Goal: Task Accomplishment & Management: Contribute content

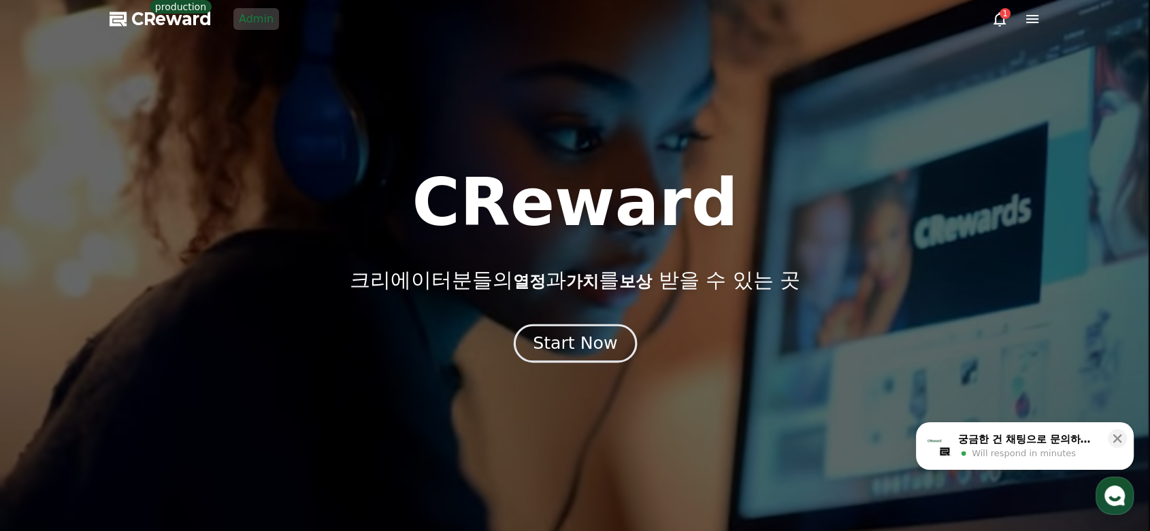
click at [552, 358] on button "Start Now" at bounding box center [574, 343] width 123 height 39
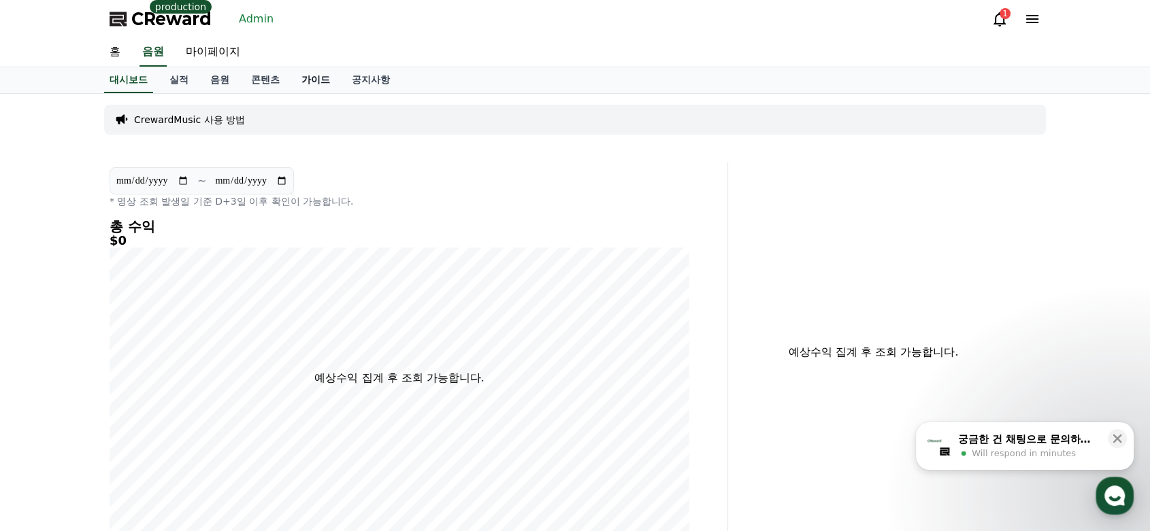
click at [322, 88] on link "가이드" at bounding box center [315, 80] width 50 height 26
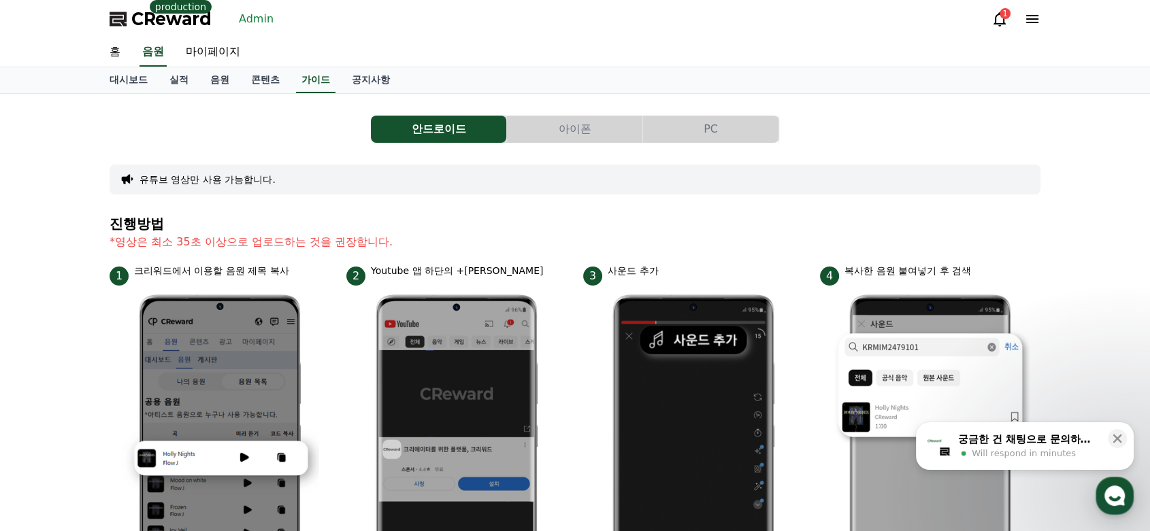
click at [720, 130] on button "PC" at bounding box center [710, 129] width 135 height 27
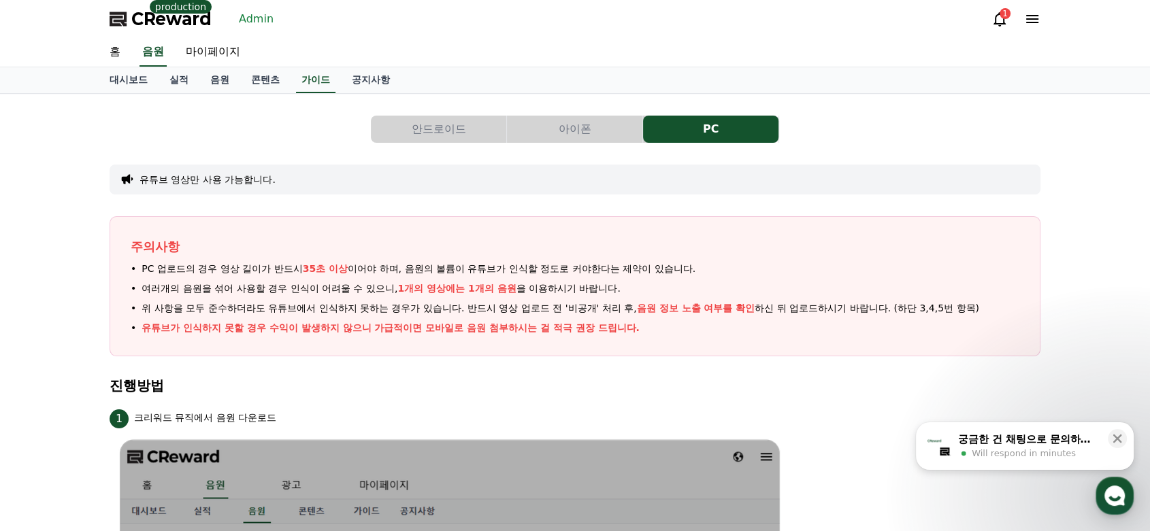
click at [252, 20] on link "Admin" at bounding box center [256, 19] width 46 height 22
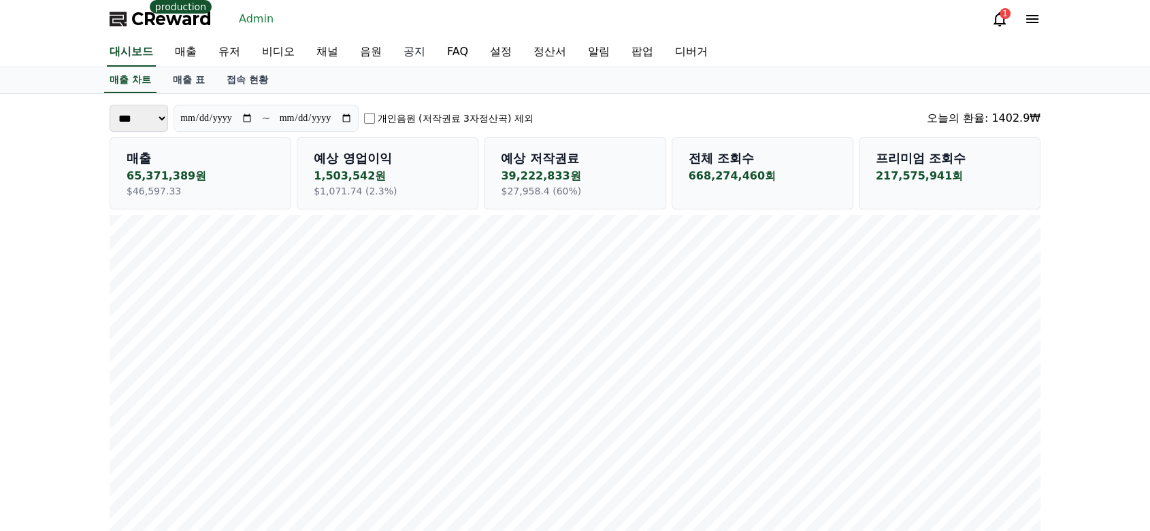
click at [418, 52] on link "공지" at bounding box center [415, 52] width 44 height 29
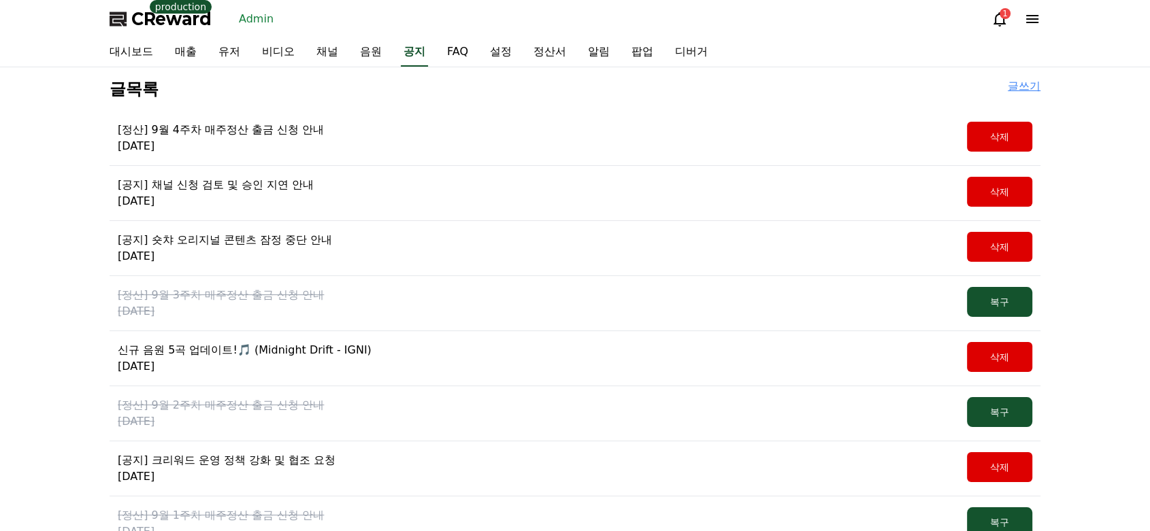
click at [1036, 86] on link "글쓰기" at bounding box center [1023, 89] width 33 height 22
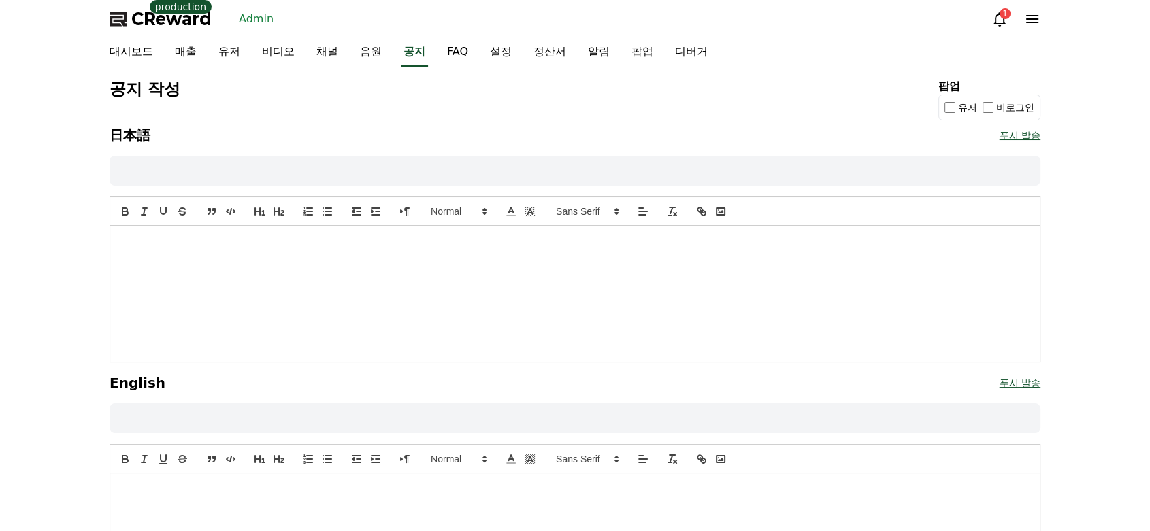
click at [682, 285] on div at bounding box center [574, 294] width 929 height 136
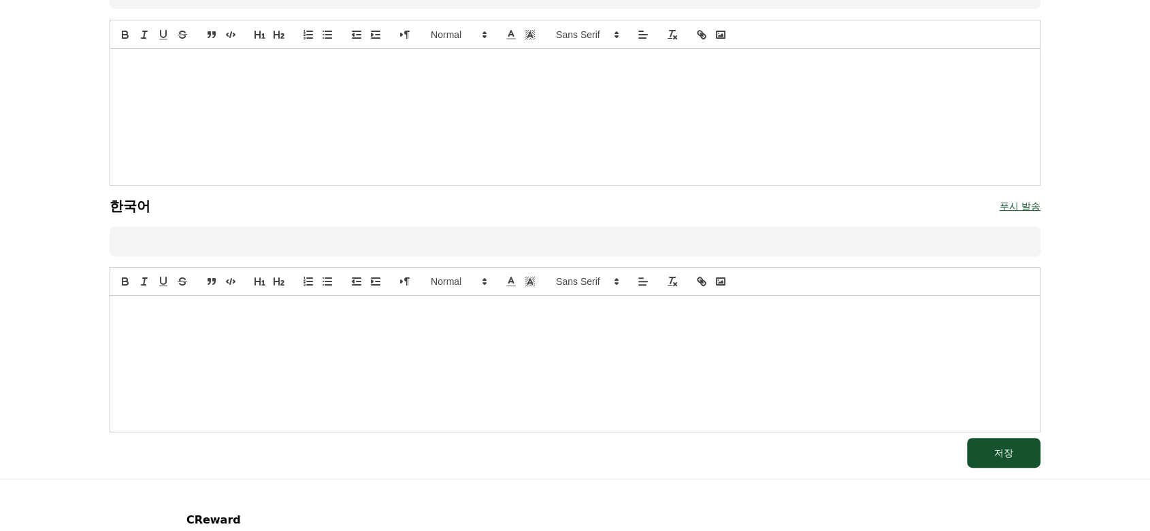
scroll to position [567, 0]
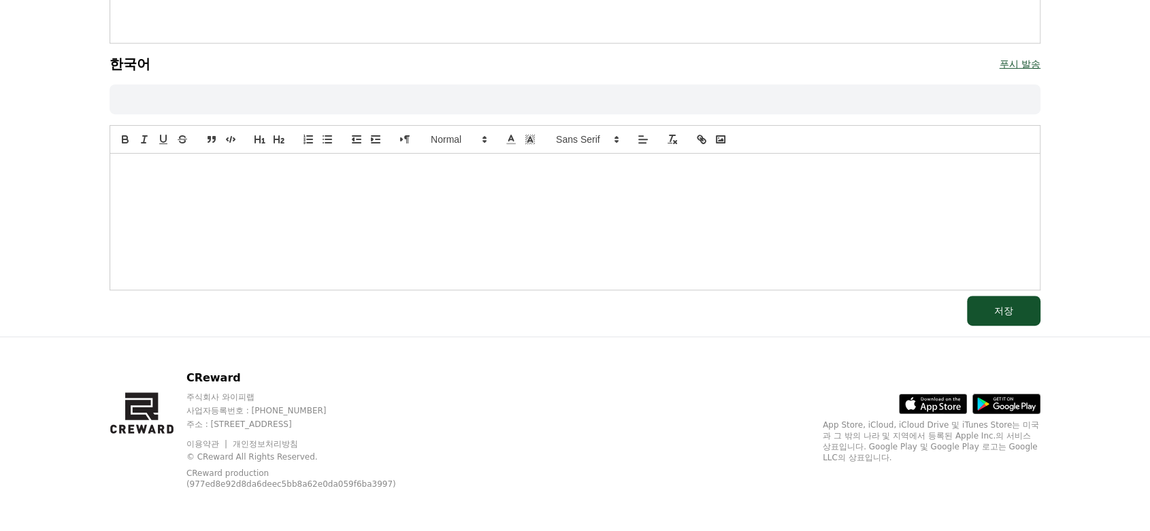
click at [629, 213] on div at bounding box center [574, 222] width 929 height 136
click at [356, 193] on div at bounding box center [574, 222] width 929 height 136
click at [725, 141] on icon "image" at bounding box center [720, 139] width 12 height 12
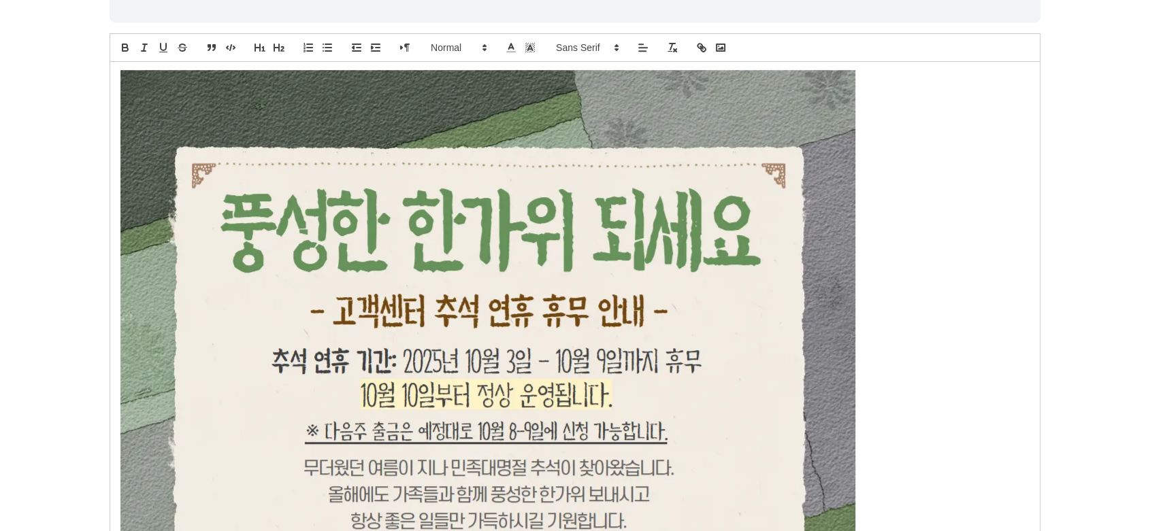
scroll to position [642, 0]
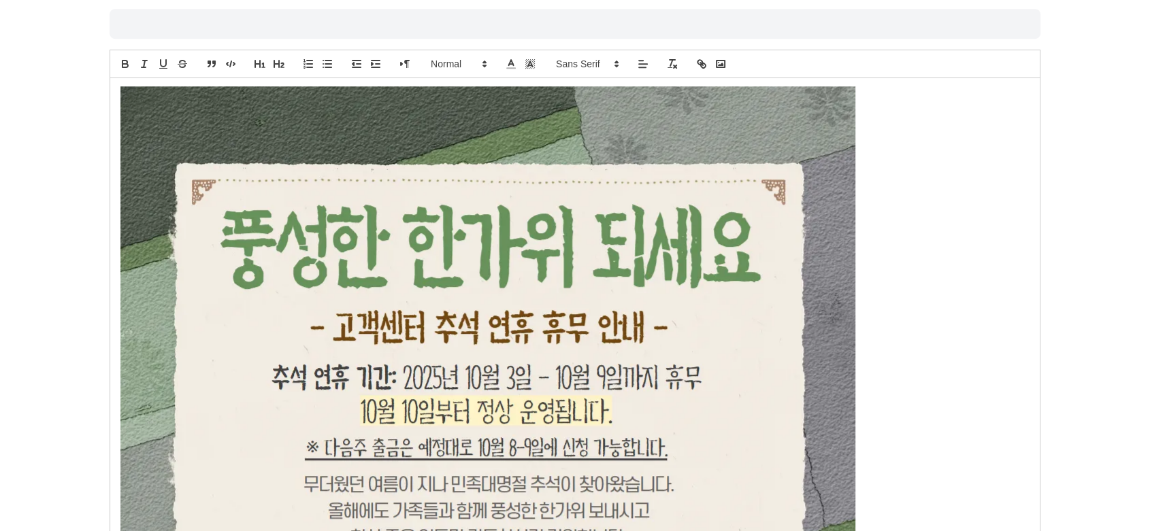
click at [872, 172] on p at bounding box center [574, 453] width 909 height 735
click at [827, 171] on img at bounding box center [487, 453] width 735 height 735
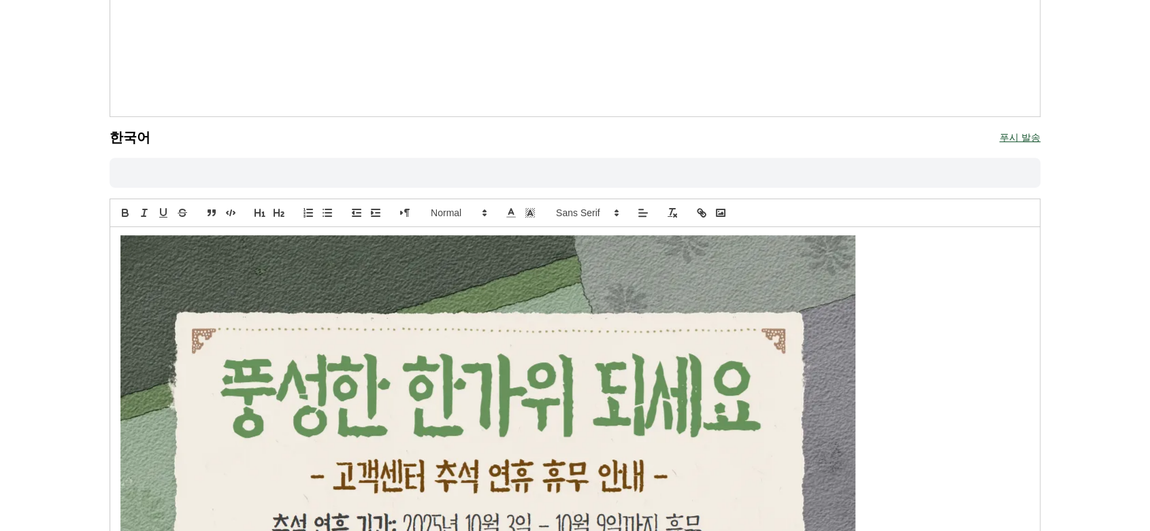
scroll to position [491, 0]
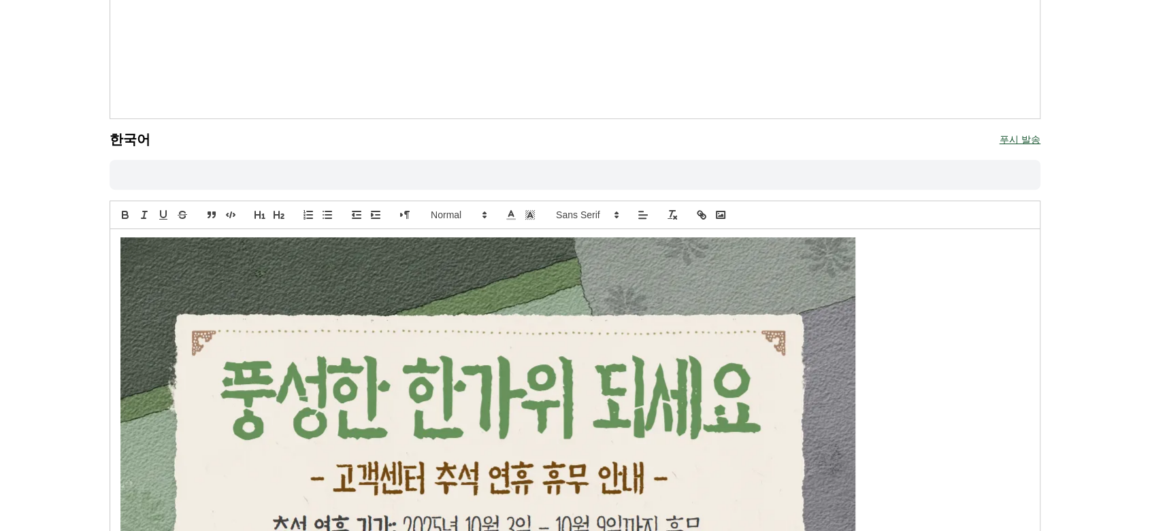
click at [639, 212] on line at bounding box center [641, 212] width 4 height 0
click at [642, 249] on line at bounding box center [642, 249] width 7 height 0
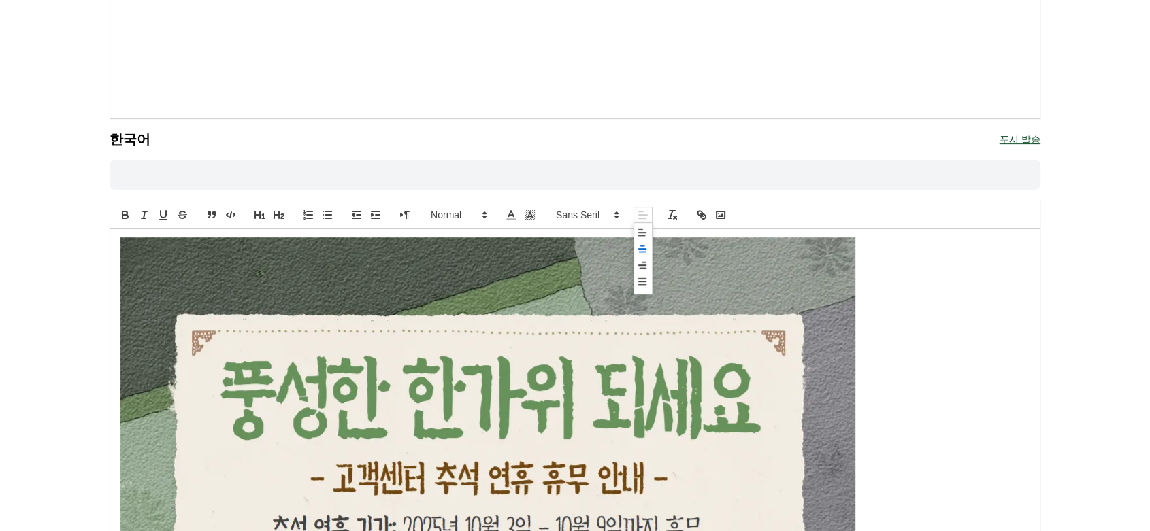
scroll to position [727, 0]
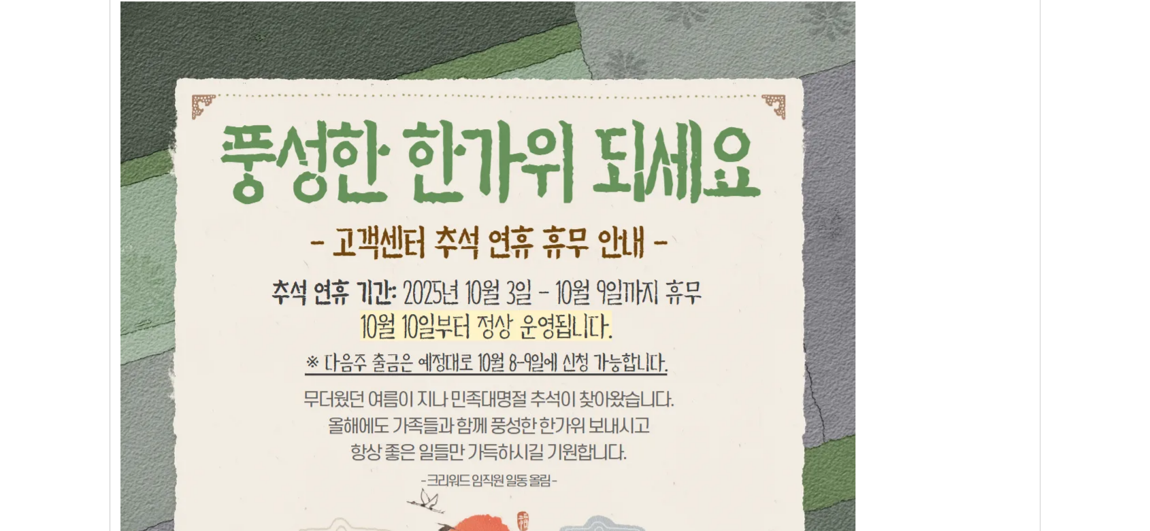
click at [936, 322] on p at bounding box center [574, 368] width 909 height 735
click at [935, 322] on p at bounding box center [574, 368] width 909 height 735
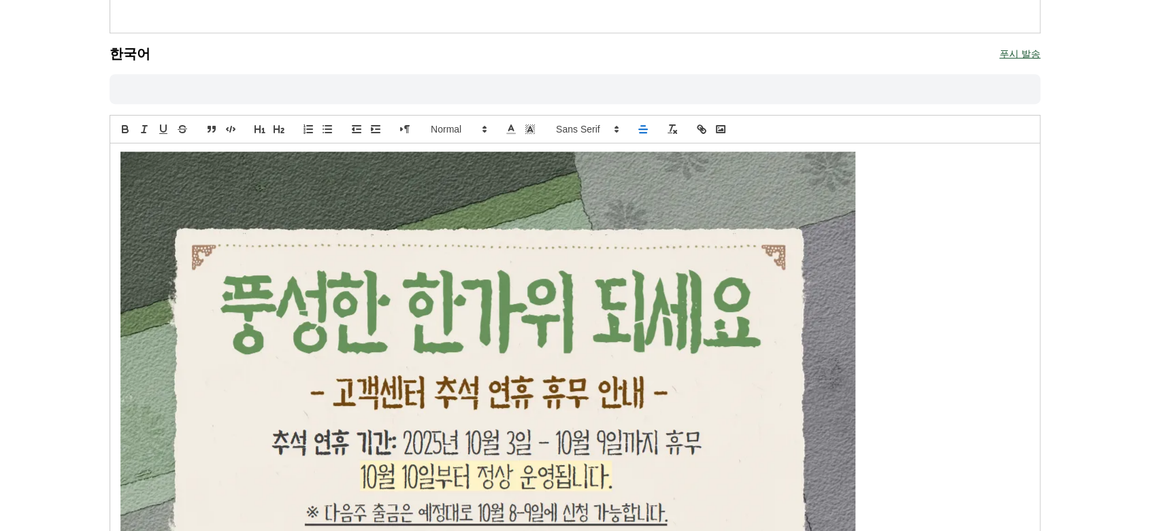
scroll to position [576, 0]
click at [644, 167] on span at bounding box center [642, 165] width 16 height 16
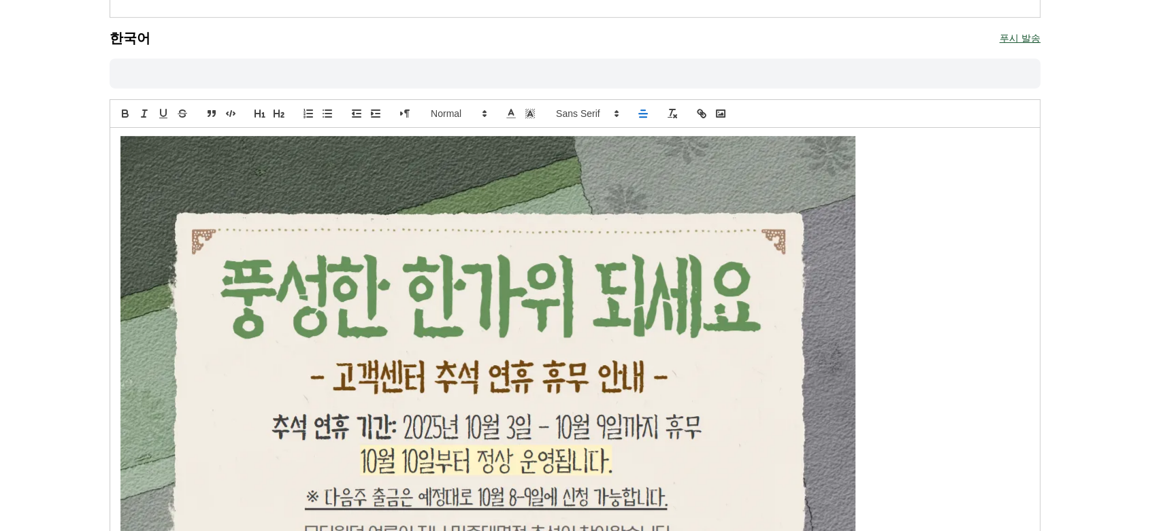
scroll to position [501, 0]
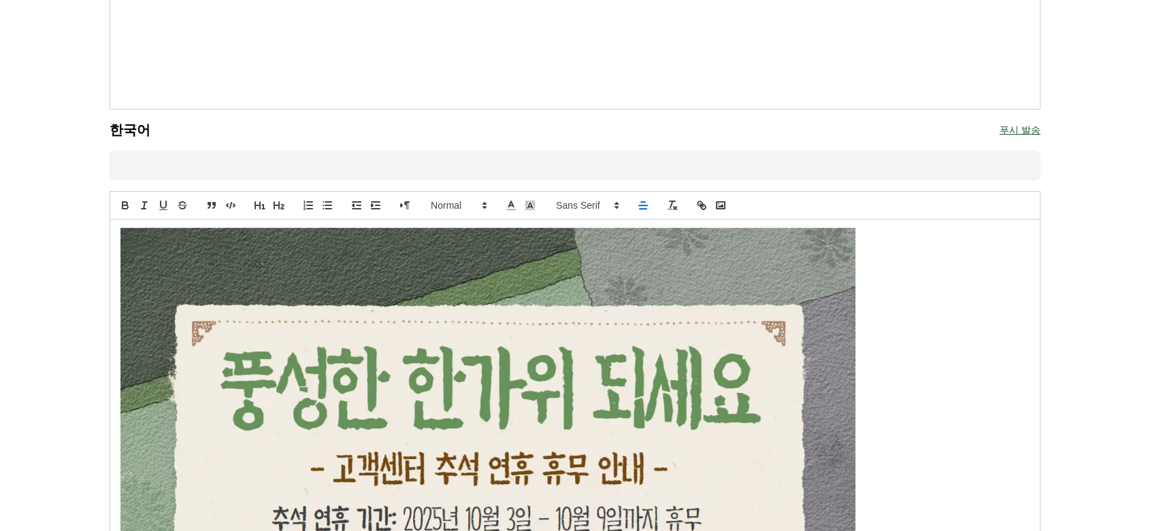
click at [644, 276] on line at bounding box center [642, 276] width 7 height 0
drag, startPoint x: 903, startPoint y: 282, endPoint x: 503, endPoint y: 248, distance: 400.8
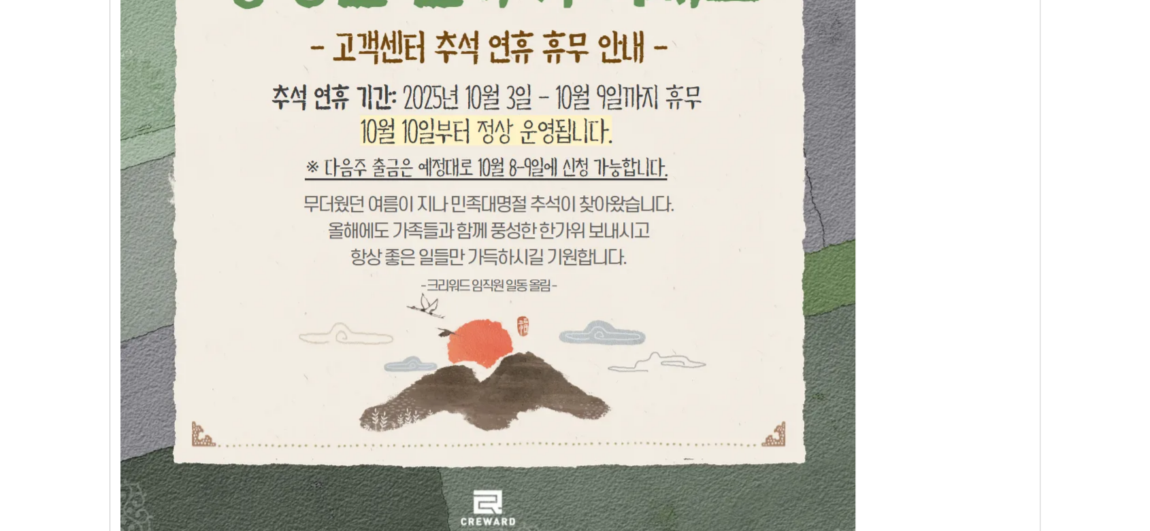
scroll to position [1029, 0]
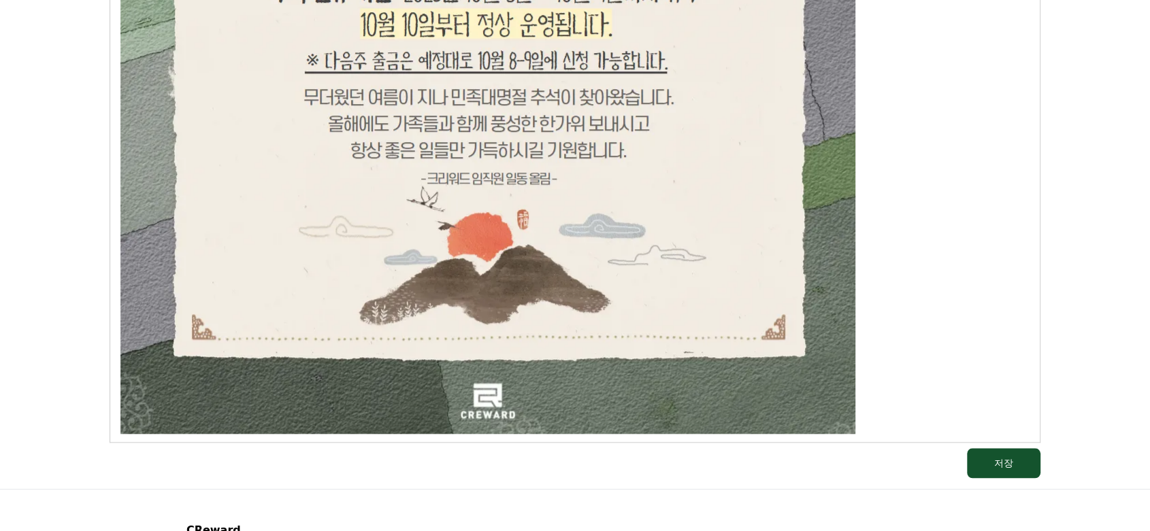
click at [889, 397] on p at bounding box center [574, 66] width 909 height 735
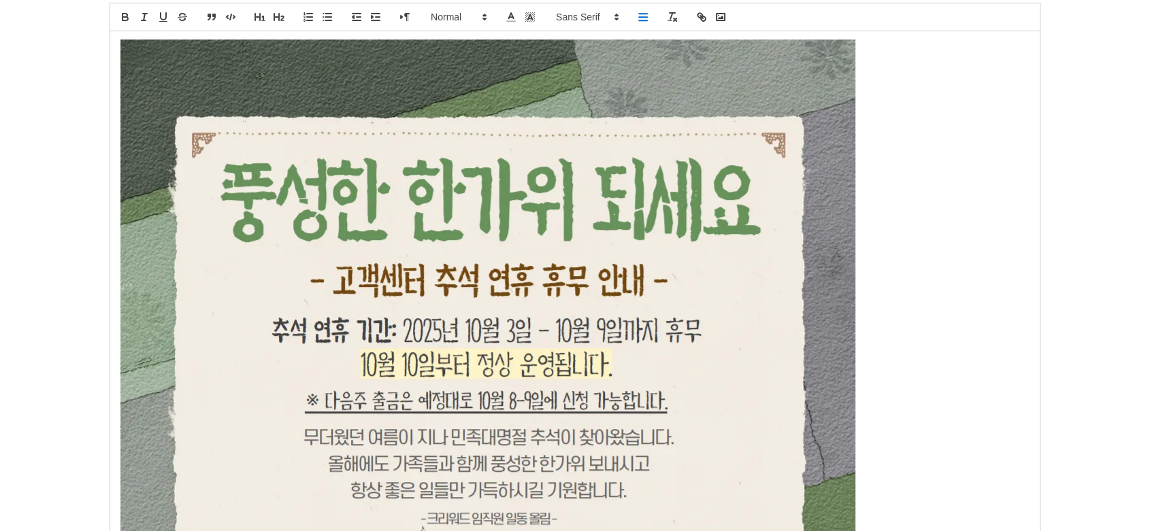
scroll to position [652, 0]
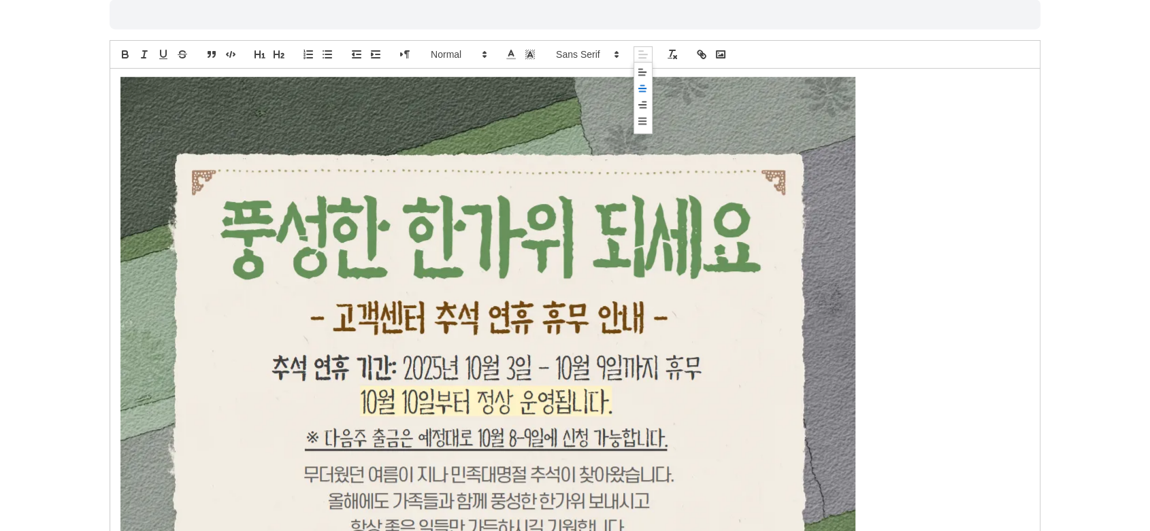
click at [643, 86] on icon at bounding box center [642, 88] width 11 height 11
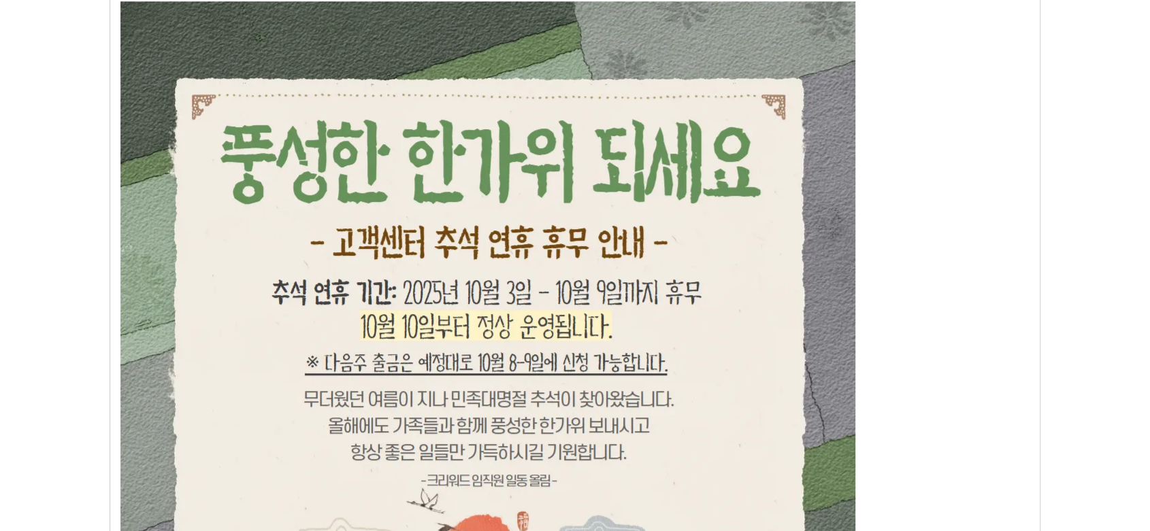
click at [897, 165] on p at bounding box center [574, 368] width 909 height 735
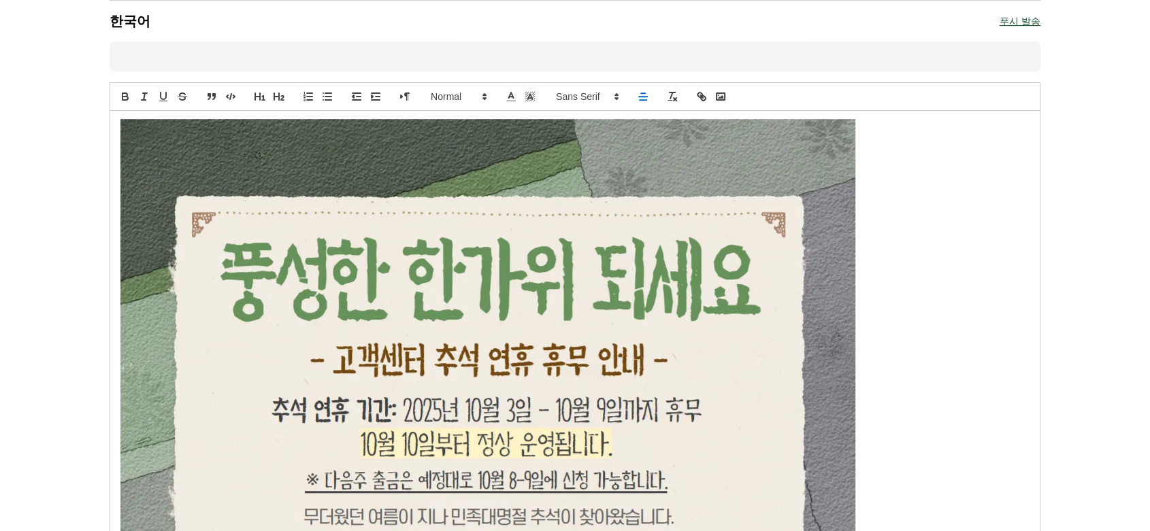
scroll to position [576, 0]
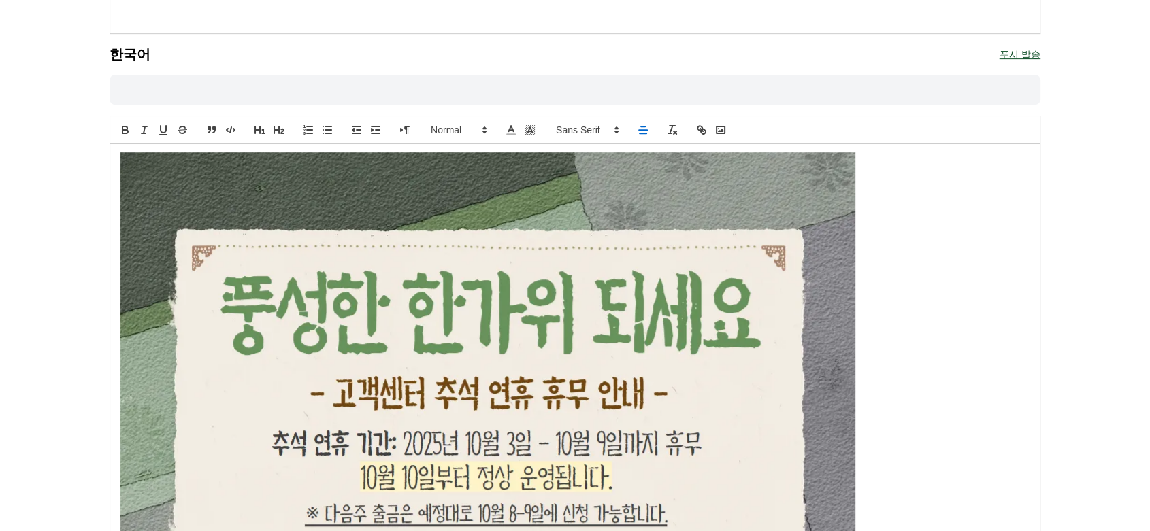
click at [906, 330] on p at bounding box center [574, 519] width 909 height 735
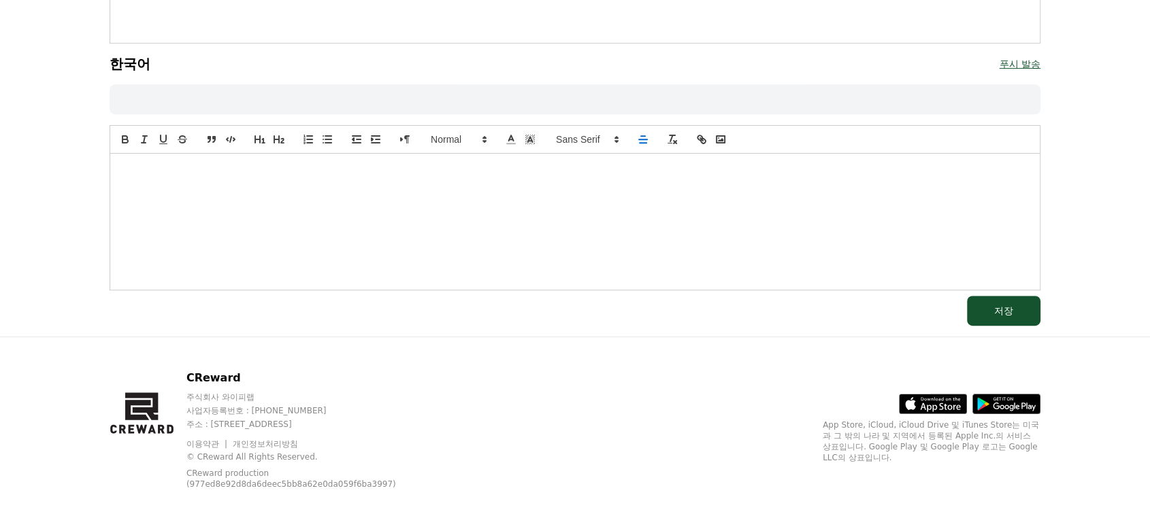
click at [582, 182] on div at bounding box center [574, 222] width 929 height 136
click at [714, 136] on icon "image" at bounding box center [720, 139] width 12 height 12
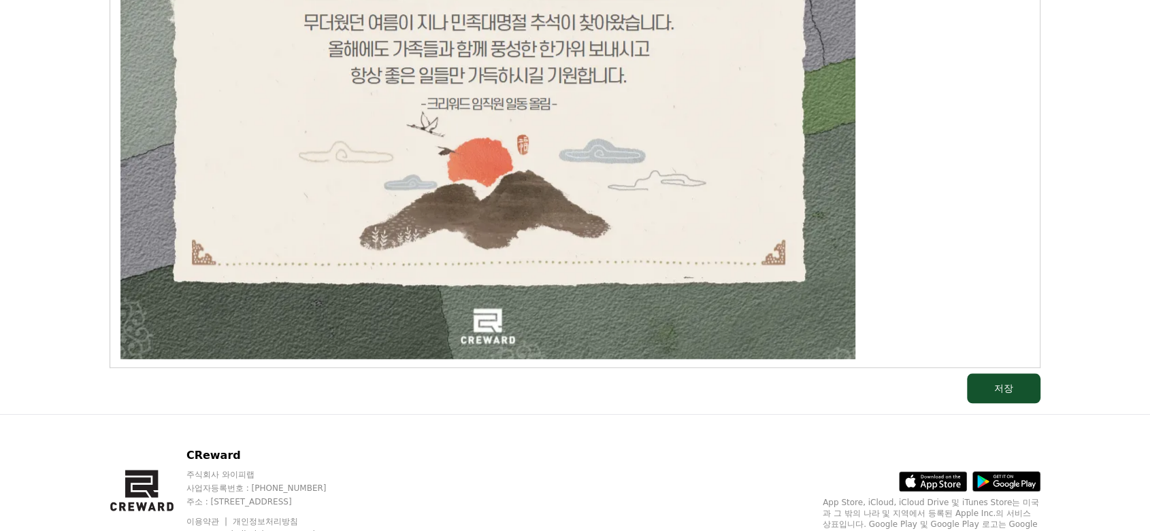
scroll to position [1182, 0]
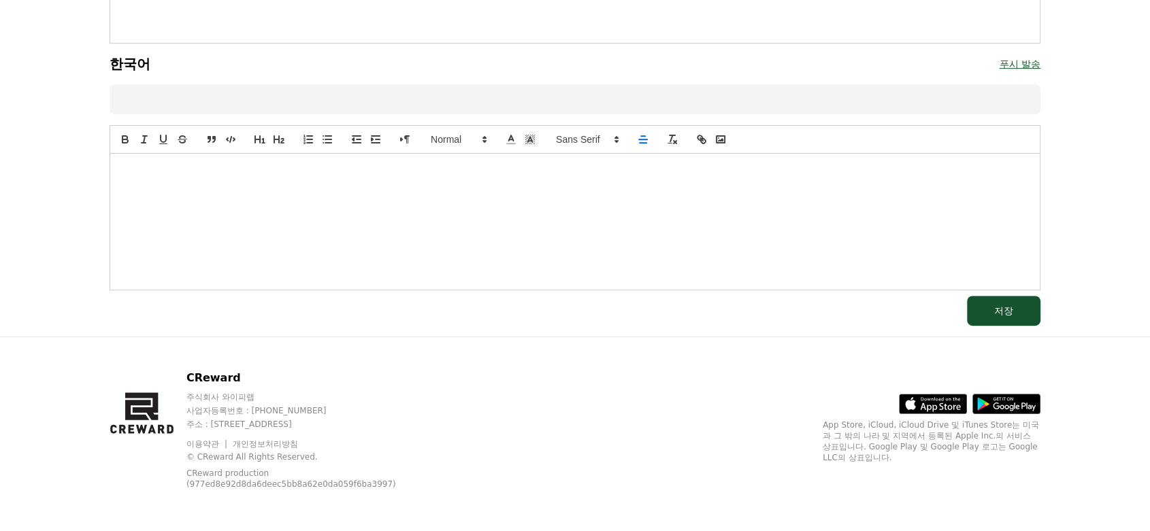
click at [546, 222] on div at bounding box center [574, 222] width 929 height 136
click at [491, 395] on div "CReward 주식회사 와이피랩 사업자등록번호 : 655-81-03655 주소 : 경기도 김포시 양촌읍 양곡로 495, 3층 305-비이16호…" at bounding box center [575, 435] width 952 height 196
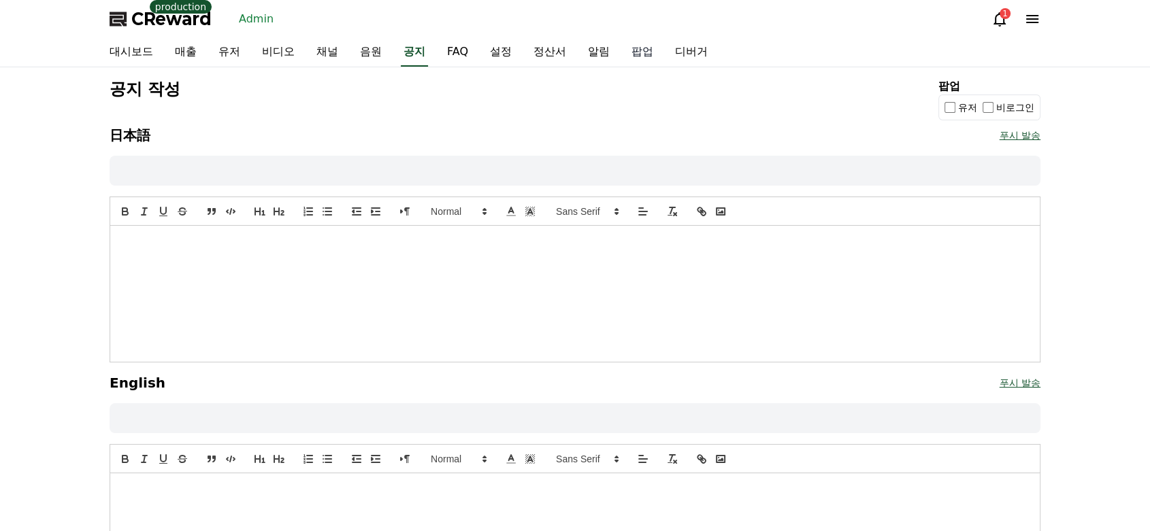
click at [645, 51] on link "팝업" at bounding box center [642, 52] width 44 height 29
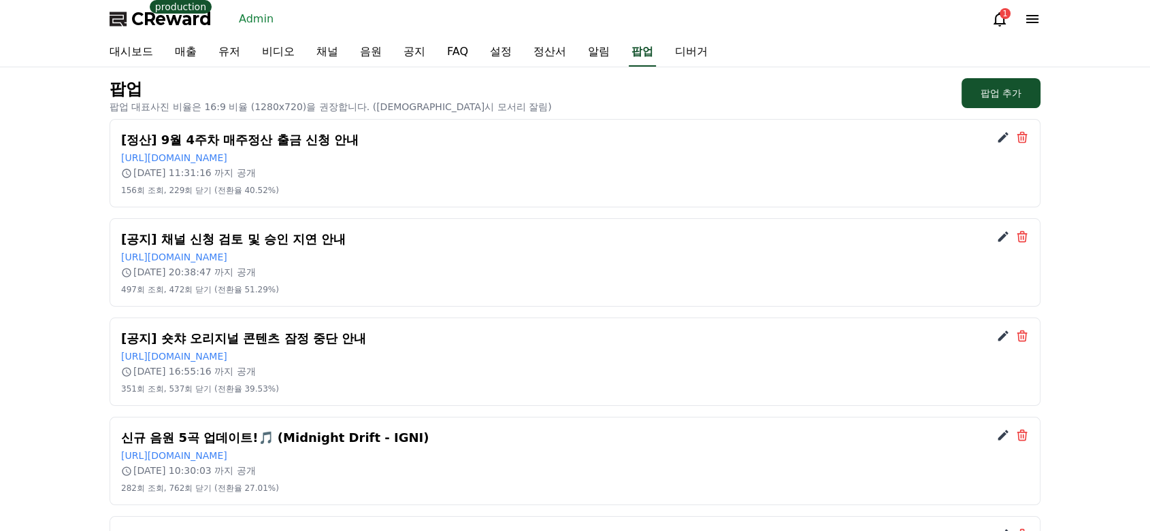
click at [1012, 99] on button "팝업 추가" at bounding box center [1000, 93] width 79 height 30
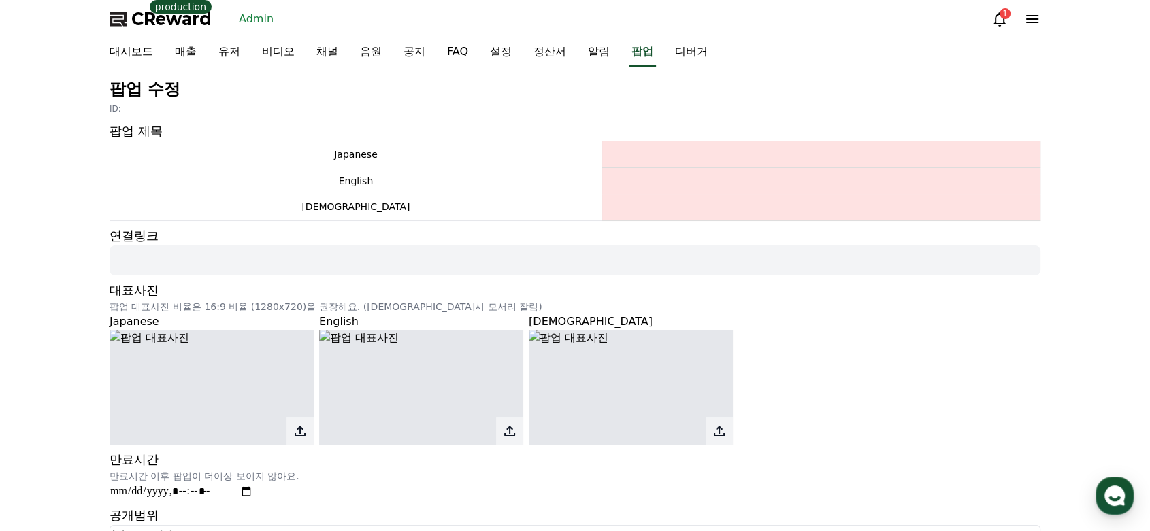
click at [65, 229] on div "팝업 수정 ID: 팝업 제목 Japanese English Korean 연결링크 대표사진 팝업 대표사진 비율은 16:9 비율 (1280x720…" at bounding box center [575, 329] width 1150 height 524
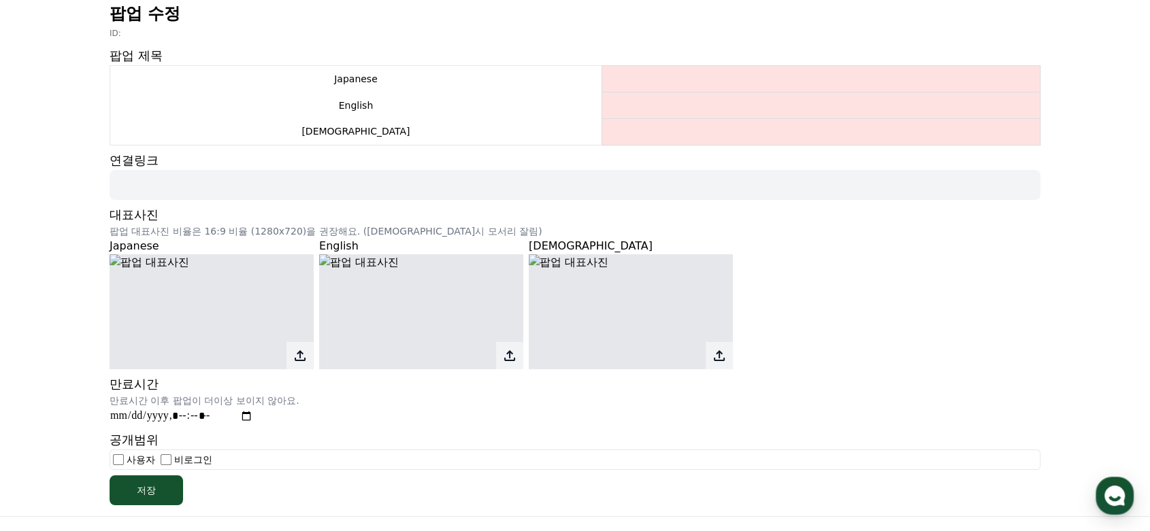
scroll to position [151, 0]
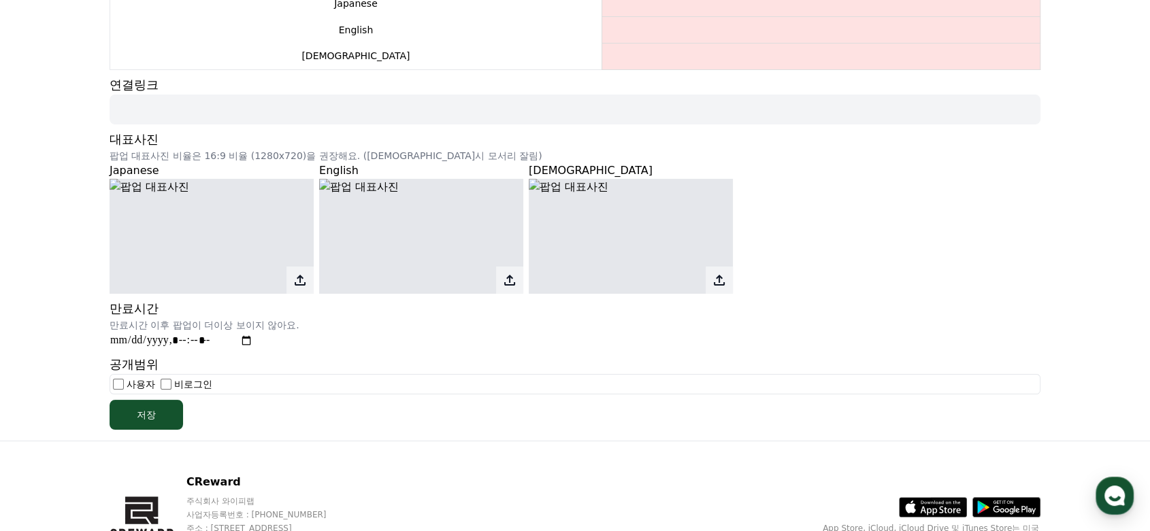
click at [304, 273] on icon at bounding box center [300, 280] width 16 height 16
click at [0, 0] on input "file" at bounding box center [0, 0] width 0 height 0
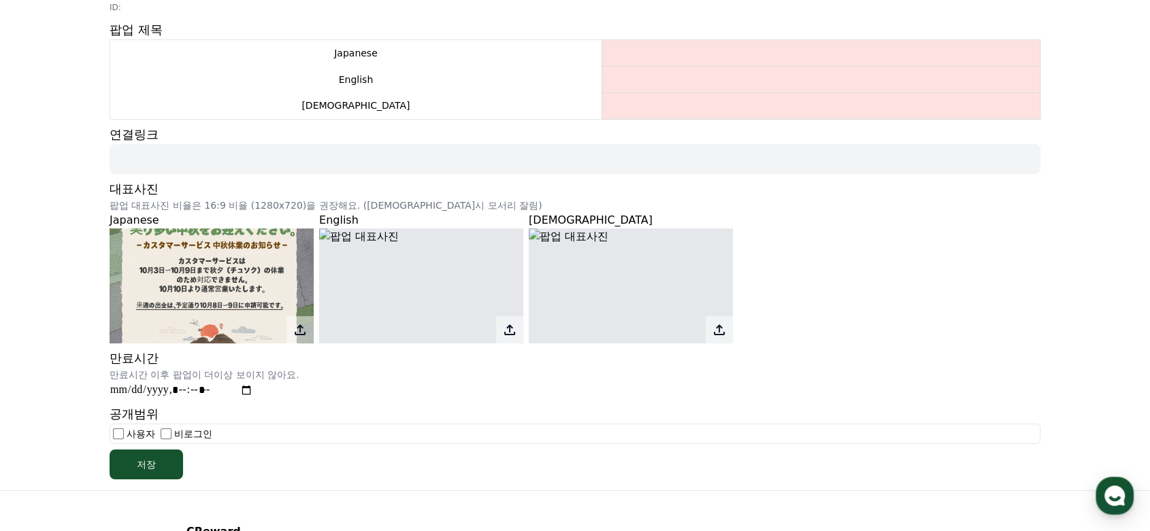
scroll to position [76, 0]
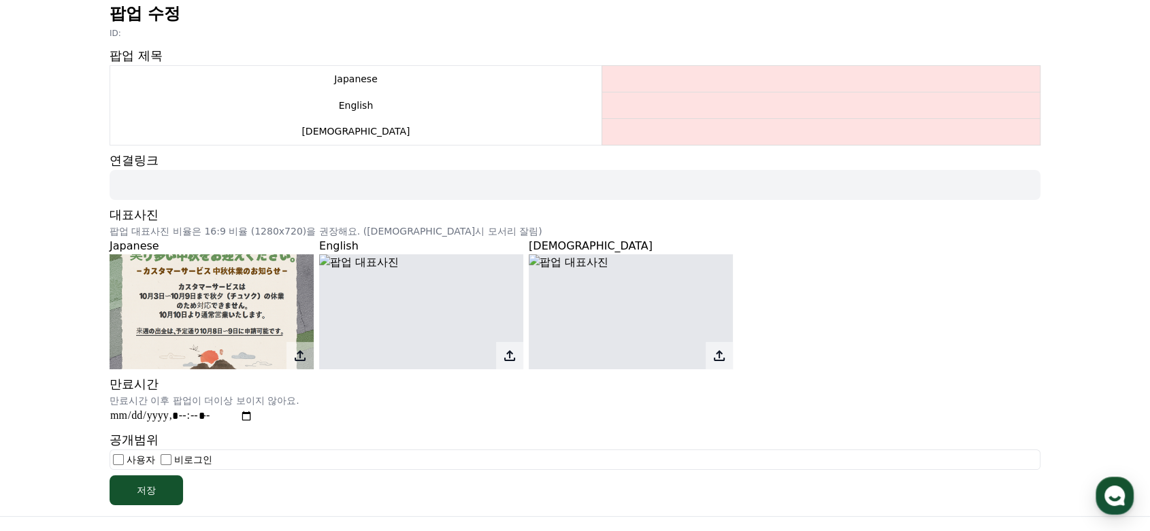
click at [44, 367] on div "팝업 수정 ID: 팝업 제목 Japanese English Korean 연결링크 대표사진 팝업 대표사진 비율은 16:9 비율 (1280x720…" at bounding box center [575, 254] width 1150 height 524
click at [56, 322] on div "팝업 수정 ID: 팝업 제목 Japanese English Korean 연결링크 대표사진 팝업 대표사진 비율은 16:9 비율 (1280x720…" at bounding box center [575, 254] width 1150 height 524
click at [8, 186] on div "팝업 수정 ID: 팝업 제목 Japanese English Korean 연결링크 대표사진 팝업 대표사진 비율은 16:9 비율 (1280x720…" at bounding box center [575, 254] width 1150 height 524
click at [324, 254] on img at bounding box center [421, 311] width 204 height 115
click at [510, 359] on icon at bounding box center [509, 356] width 16 height 16
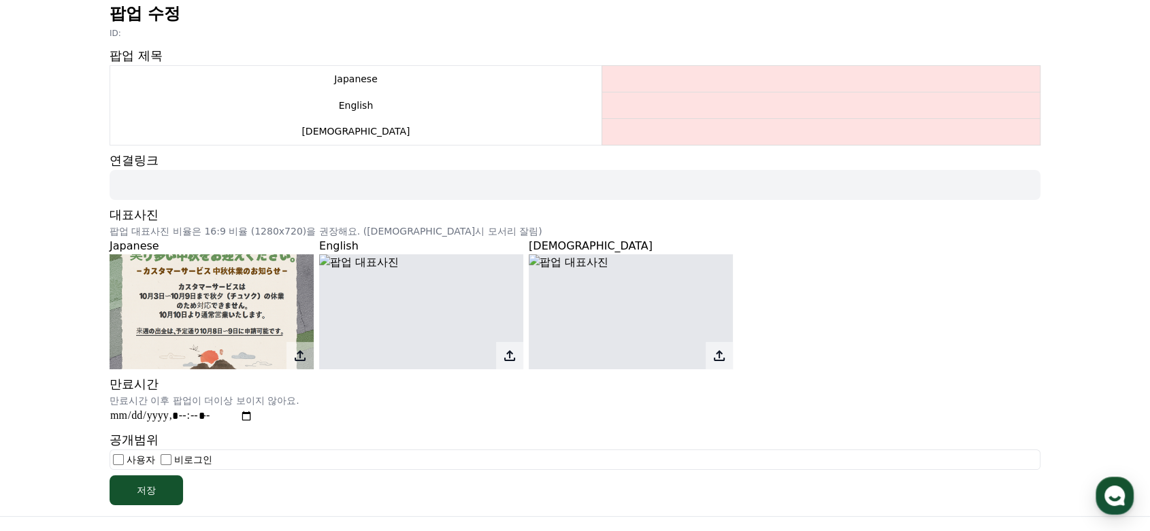
click at [0, 0] on input "file" at bounding box center [0, 0] width 0 height 0
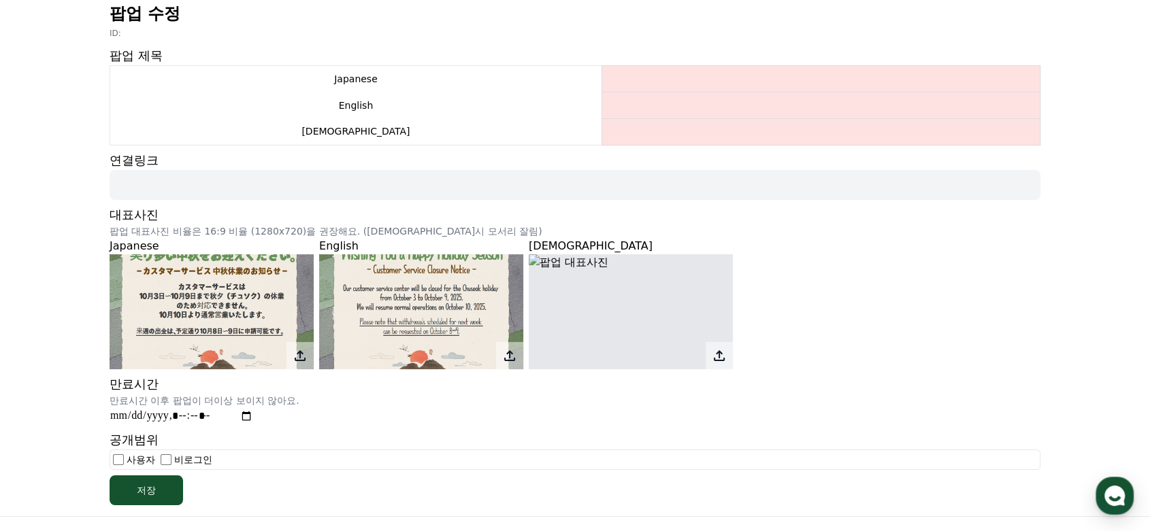
click at [725, 350] on icon at bounding box center [719, 356] width 16 height 16
click at [0, 0] on input "file" at bounding box center [0, 0] width 0 height 0
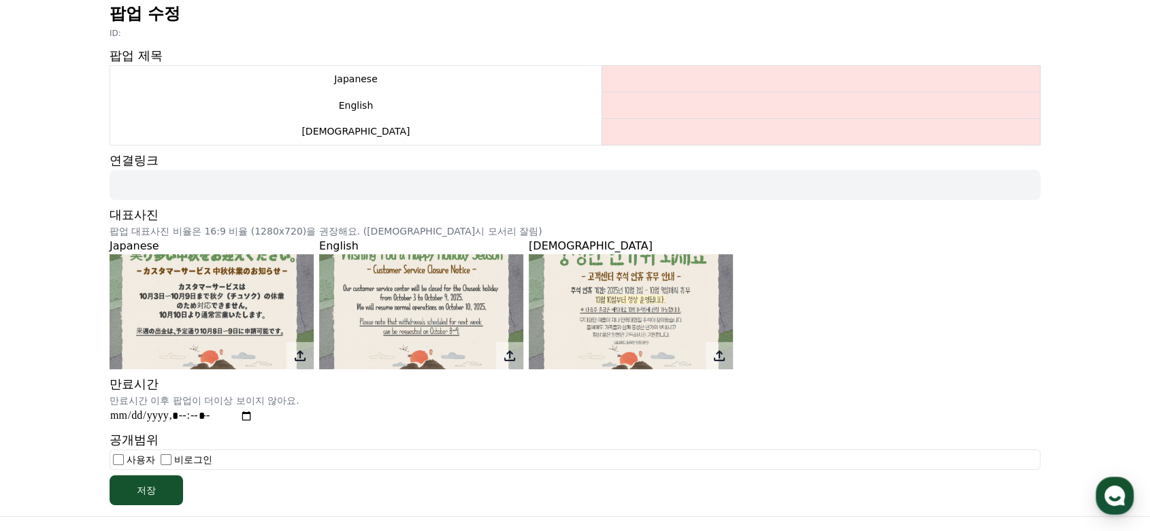
click at [39, 244] on div "팝업 수정 ID: 팝업 제목 Japanese English Korean 연결링크 대표사진 팝업 대표사진 비율은 16:9 비율 (1280x720…" at bounding box center [575, 254] width 1150 height 524
click at [71, 359] on div "팝업 수정 ID: 팝업 제목 Japanese English Korean 연결링크 대표사진 팝업 대표사진 비율은 16:9 비율 (1280x720…" at bounding box center [575, 254] width 1150 height 524
click at [82, 238] on div "팝업 수정 ID: 팝업 제목 Japanese English Korean 연결링크 대표사진 팝업 대표사진 비율은 16:9 비율 (1280x720…" at bounding box center [575, 254] width 1150 height 524
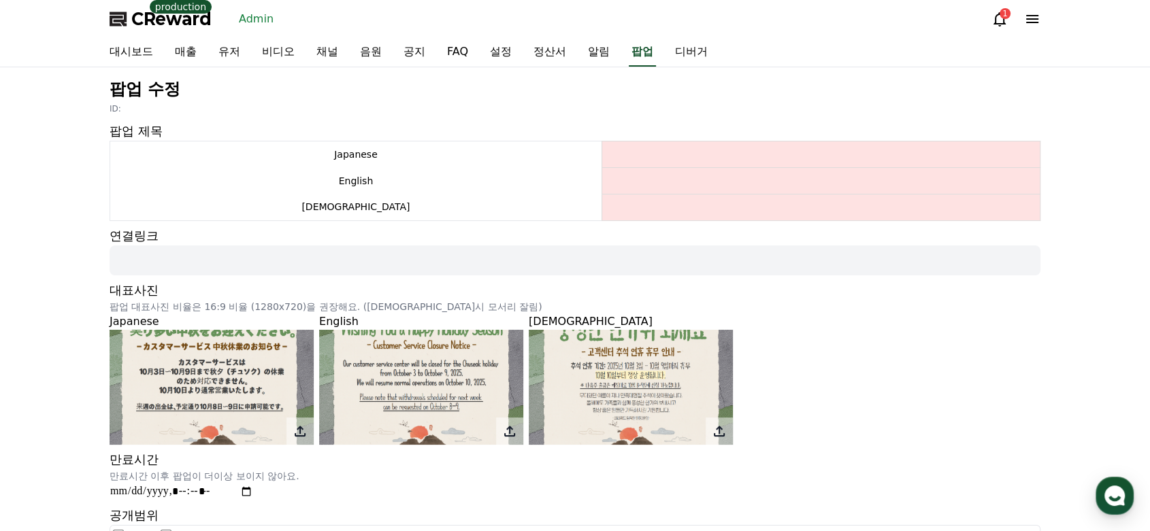
click at [415, 67] on div "대시보드 매출 유저 비디오 채널 음원 공지 FAQ 설정 정산서 알림 팝업 디버거" at bounding box center [575, 52] width 1150 height 29
click at [46, 371] on div "팝업 수정 ID: 팝업 제목 Japanese English Korean 연결링크 대표사진 팝업 대표사진 비율은 16:9 비율 (1280x720…" at bounding box center [575, 329] width 1150 height 524
click at [14, 402] on div "팝업 수정 ID: 팝업 제목 Japanese English Korean 연결링크 대표사진 팝업 대표사진 비율은 16:9 비율 (1280x720…" at bounding box center [575, 329] width 1150 height 524
click at [816, 370] on div "Japanese English Korean" at bounding box center [575, 379] width 931 height 131
click at [856, 380] on div "Japanese English Korean" at bounding box center [575, 379] width 931 height 131
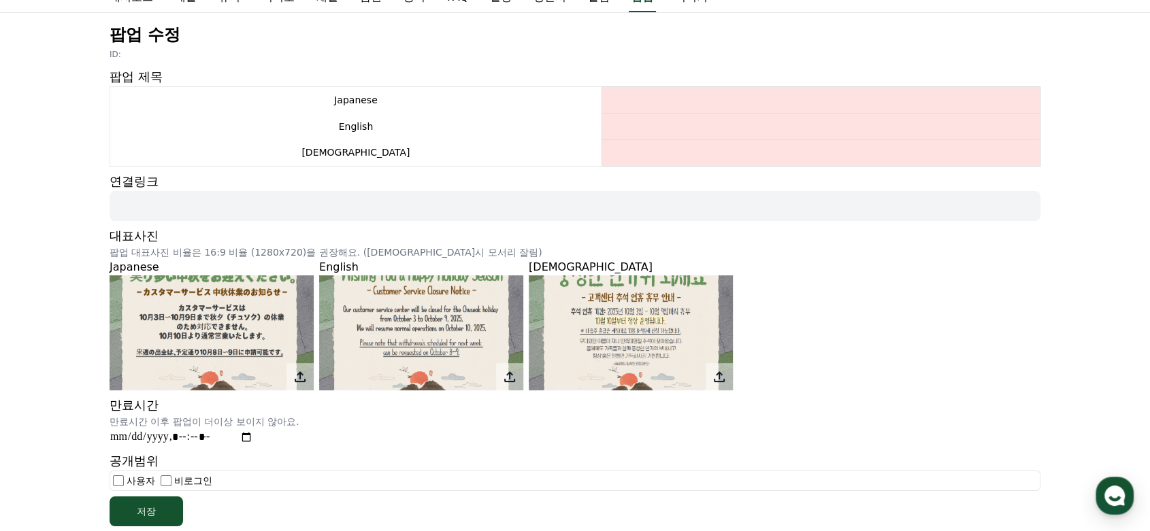
scroll to position [151, 0]
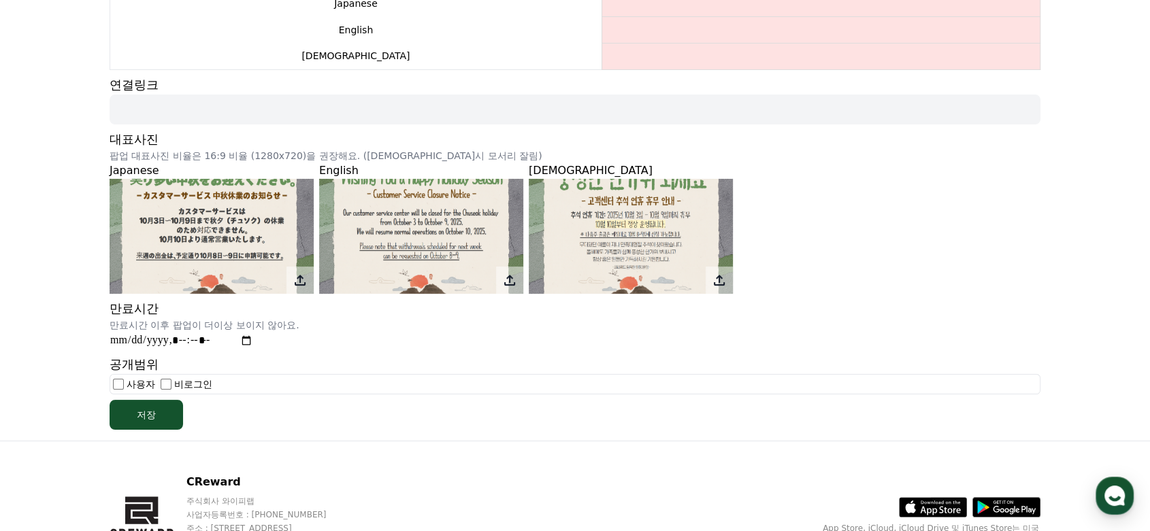
click at [248, 342] on input "datetime-local" at bounding box center [182, 341] width 144 height 18
click at [33, 332] on div "팝업 수정 ID: 팝업 제목 Japanese English Korean 연결링크 대표사진 팝업 대표사진 비율은 16:9 비율 (1280x720…" at bounding box center [575, 178] width 1150 height 524
click at [245, 337] on input "datetime-local" at bounding box center [182, 341] width 144 height 18
click at [248, 340] on input "datetime-local" at bounding box center [182, 341] width 144 height 18
type input "**********"
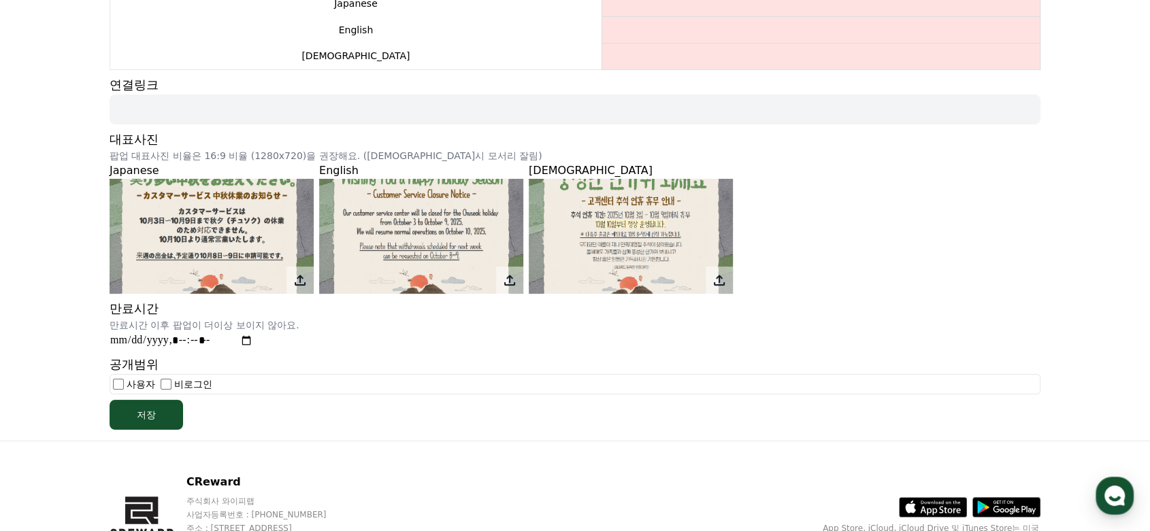
click at [447, 343] on div "만료시간 만료시간 이후 팝업이 더이상 보이지 않아요." at bounding box center [575, 324] width 931 height 50
click at [45, 364] on div "팝업 수정 ID: 팝업 제목 Japanese English Korean 연결링크 대표사진 팝업 대표사진 비율은 16:9 비율 (1280x720…" at bounding box center [575, 178] width 1150 height 524
click at [52, 355] on div "팝업 수정 ID: 팝업 제목 Japanese English Korean 연결링크 대표사진 팝업 대표사진 비율은 16:9 비율 (1280x720…" at bounding box center [575, 178] width 1150 height 524
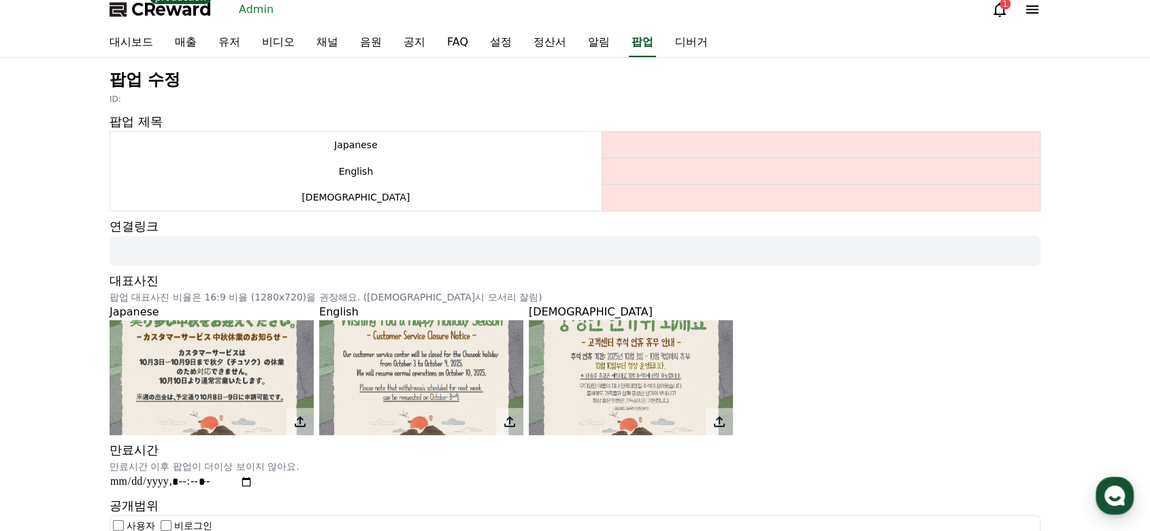
scroll to position [0, 0]
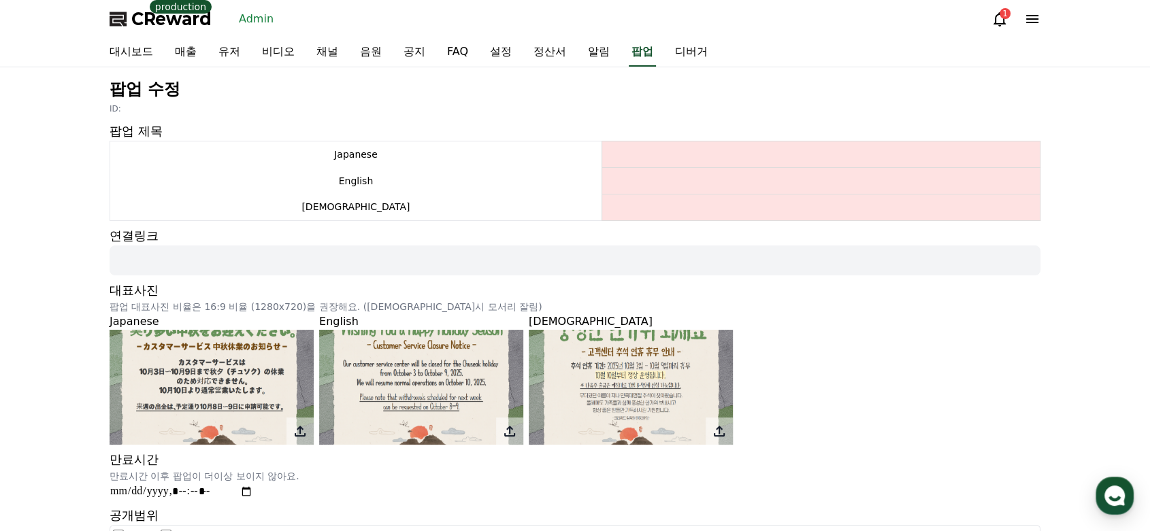
click at [14, 402] on div "팝업 수정 ID: 팝업 제목 Japanese English Korean 연결링크 대표사진 팝업 대표사진 비율은 16:9 비율 (1280x720…" at bounding box center [575, 329] width 1150 height 524
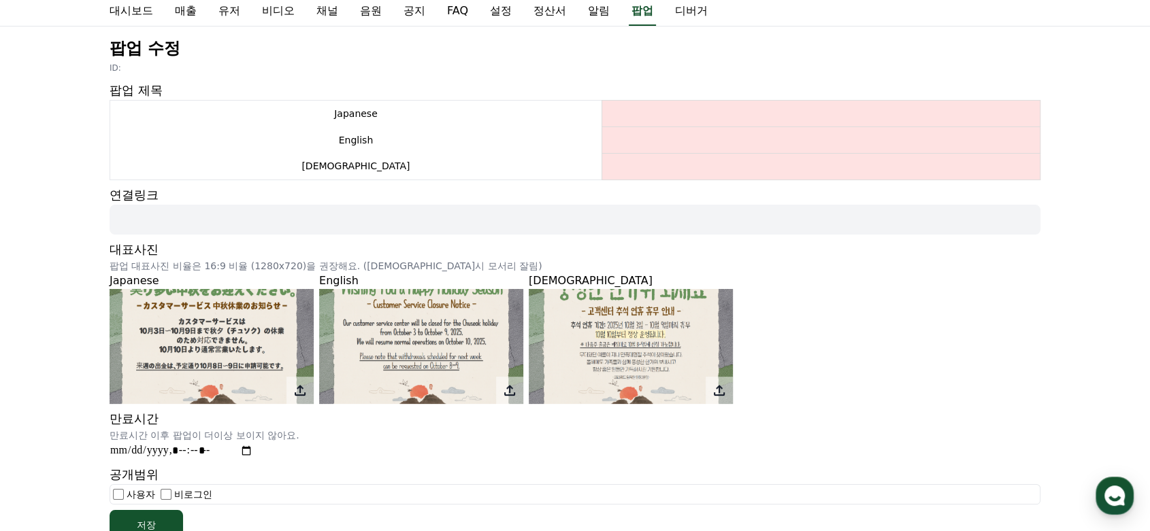
scroll to position [76, 0]
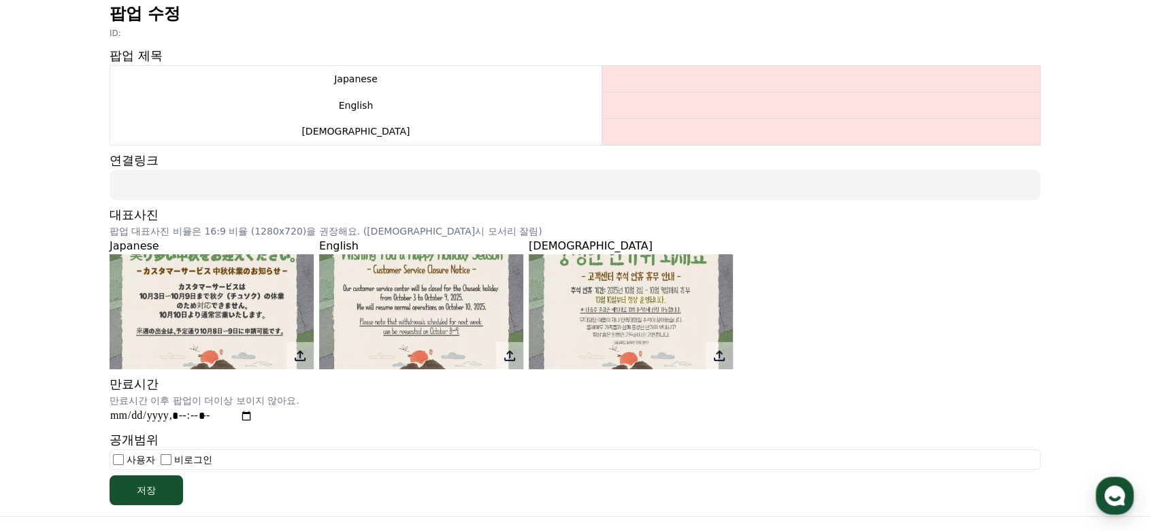
click at [49, 355] on div "팝업 수정 ID: 팝업 제목 Japanese English Korean 연결링크 대표사진 팝업 대표사진 비율은 16:9 비율 (1280x720…" at bounding box center [575, 254] width 1150 height 524
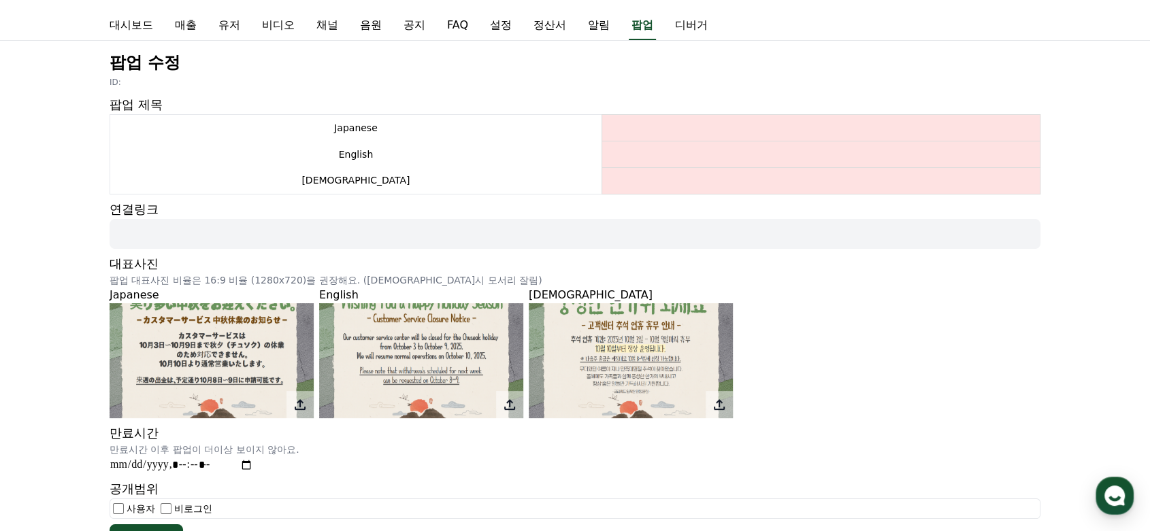
scroll to position [0, 0]
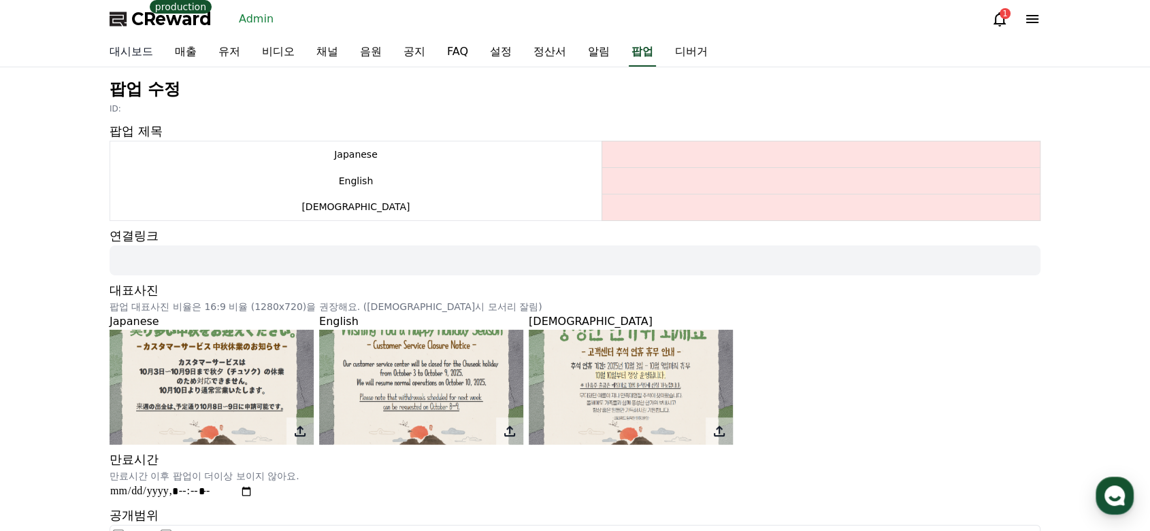
click at [133, 48] on link "대시보드" at bounding box center [131, 52] width 65 height 29
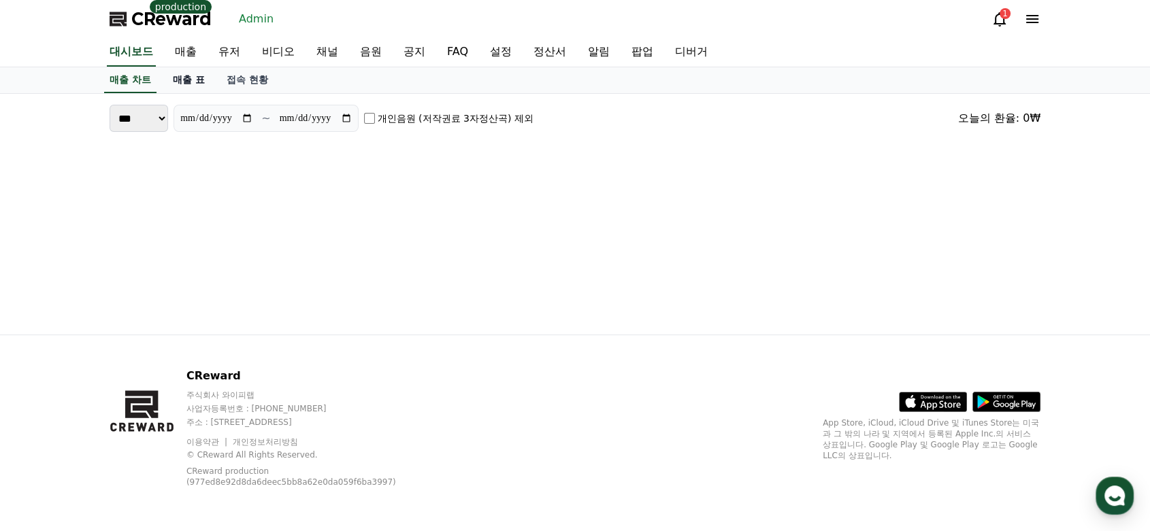
click at [188, 73] on link "매출 표" at bounding box center [189, 80] width 54 height 26
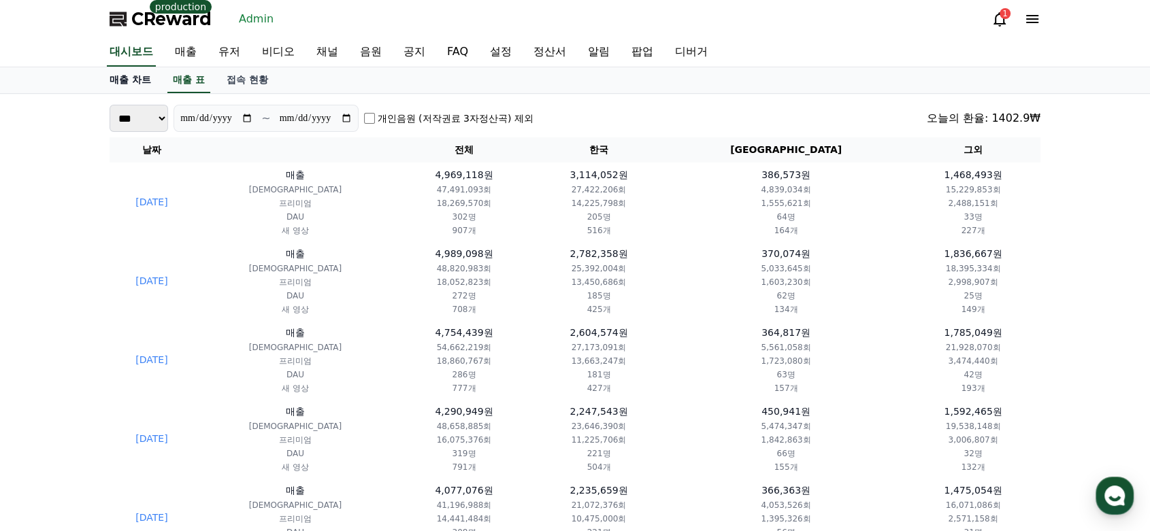
click at [141, 83] on link "매출 차트" at bounding box center [130, 80] width 63 height 26
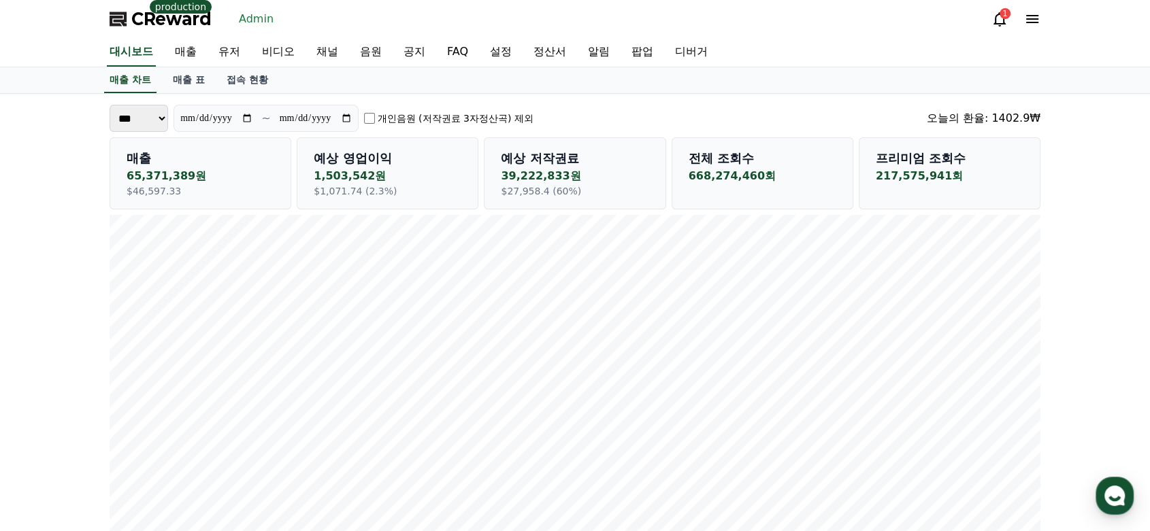
click at [378, 118] on div "개인음원 (저작권료 3자정산곡) 제외" at bounding box center [448, 119] width 169 height 14
click at [197, 86] on link "매출 표" at bounding box center [189, 80] width 54 height 26
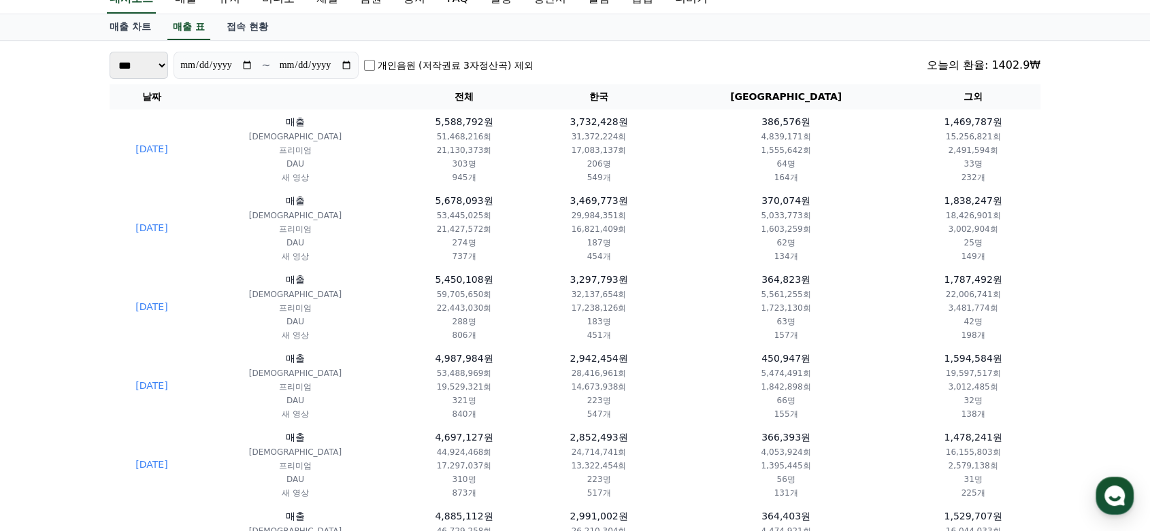
scroll to position [76, 0]
